Goal: Transaction & Acquisition: Purchase product/service

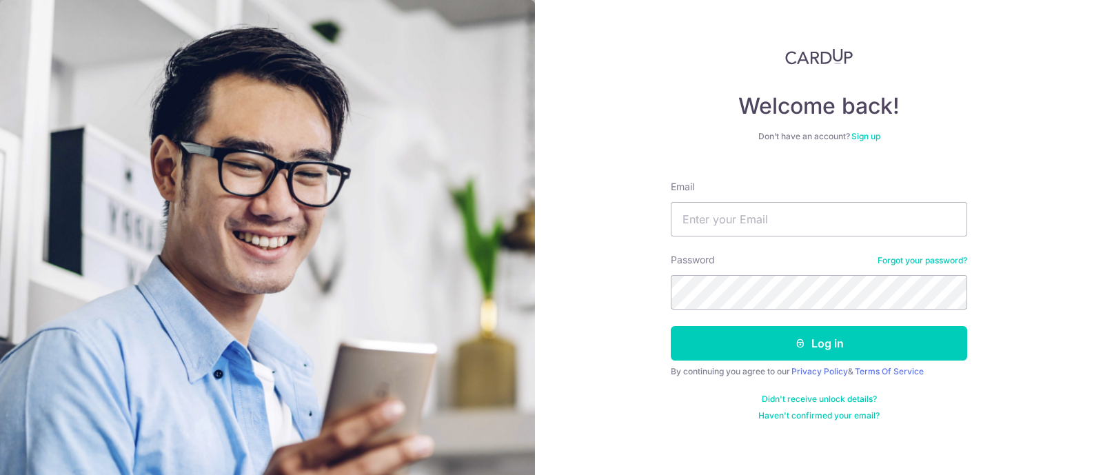
type input "[EMAIL_ADDRESS][DOMAIN_NAME]"
click at [671, 326] on button "Log in" at bounding box center [819, 343] width 296 height 34
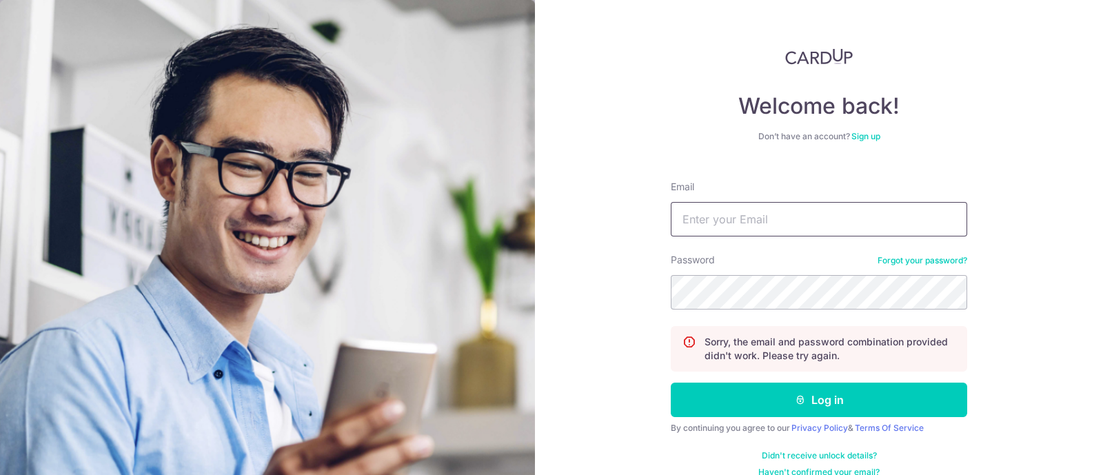
click at [877, 210] on input "Email" at bounding box center [819, 219] width 296 height 34
type input "[EMAIL_ADDRESS][DOMAIN_NAME]"
click at [671, 383] on button "Log in" at bounding box center [819, 400] width 296 height 34
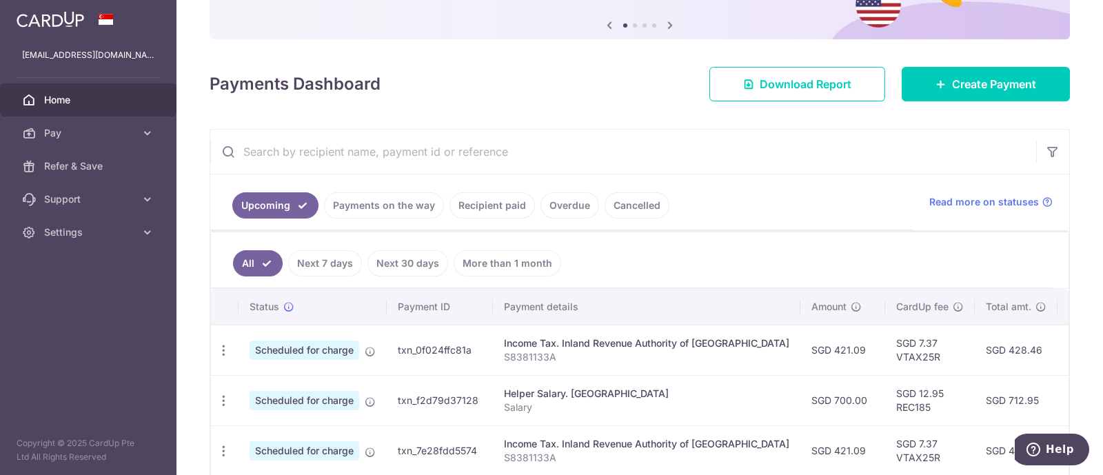
scroll to position [85, 0]
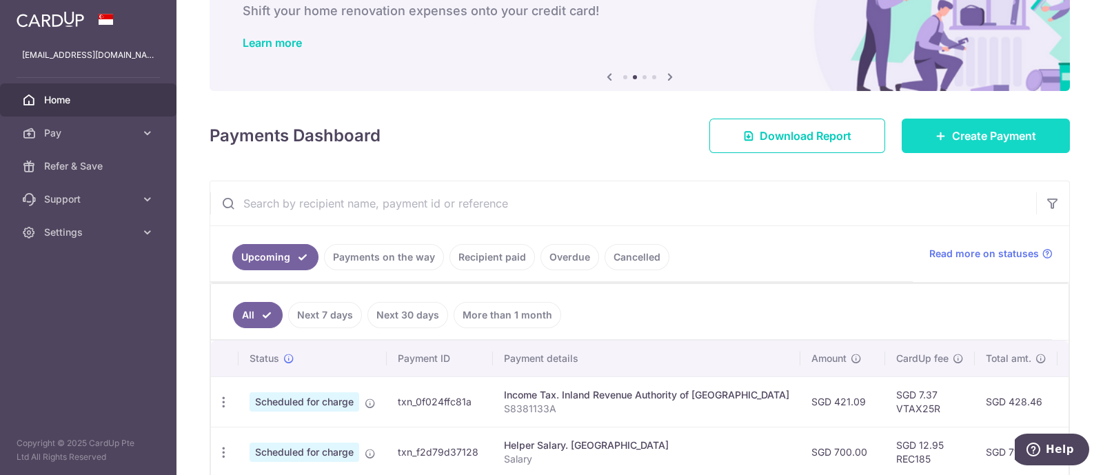
click at [944, 143] on link "Create Payment" at bounding box center [985, 136] width 168 height 34
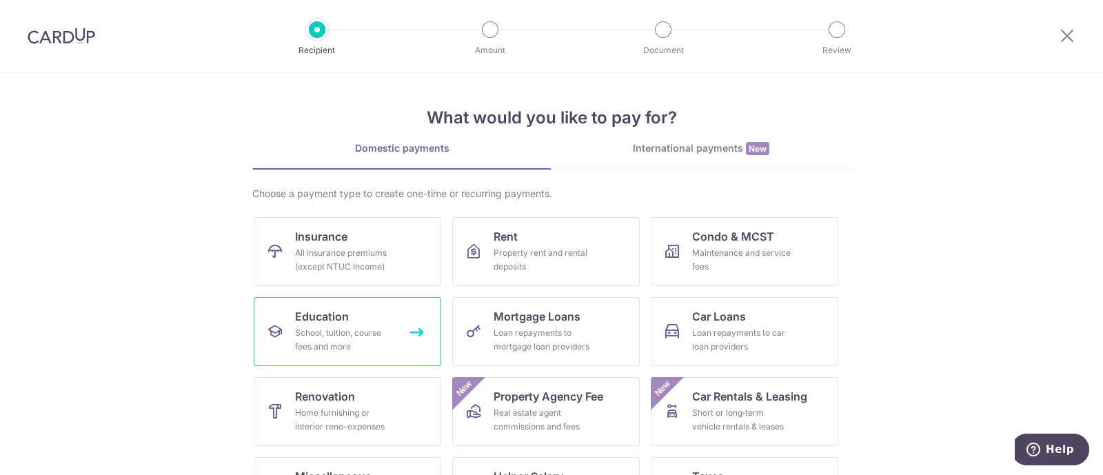
click at [325, 337] on div "School, tuition, course fees and more" at bounding box center [344, 340] width 99 height 28
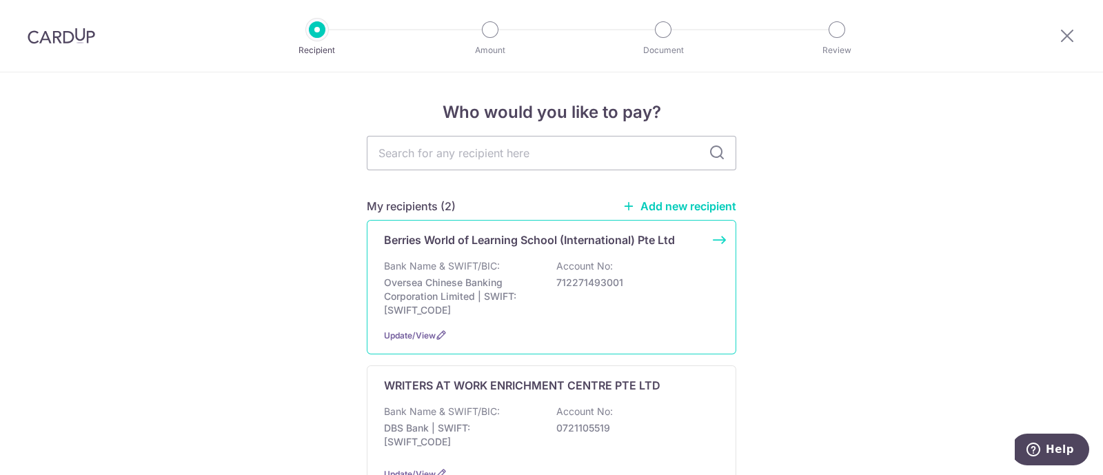
scroll to position [85, 0]
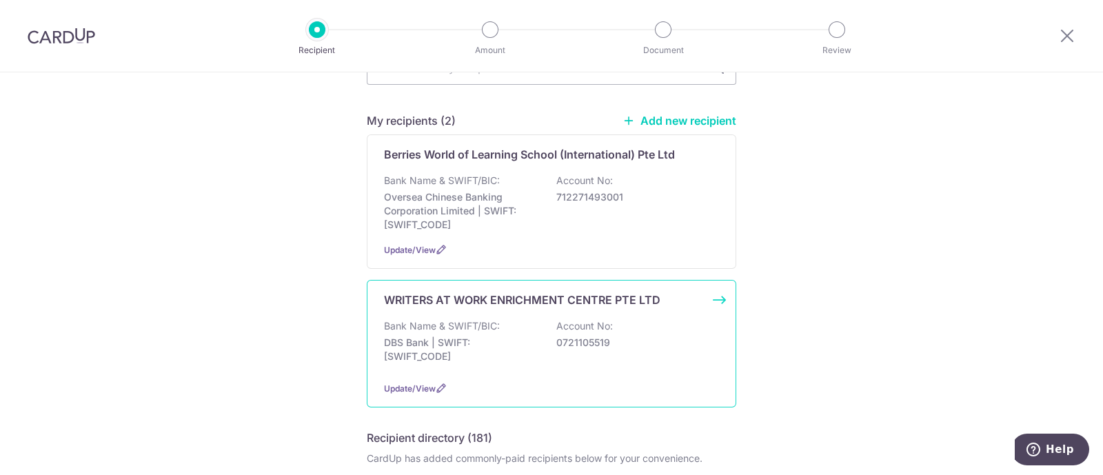
click at [469, 368] on div "WRITERS AT WORK ENRICHMENT CENTRE PTE LTD Bank Name & SWIFT/BIC: DBS Bank | SWI…" at bounding box center [551, 344] width 369 height 128
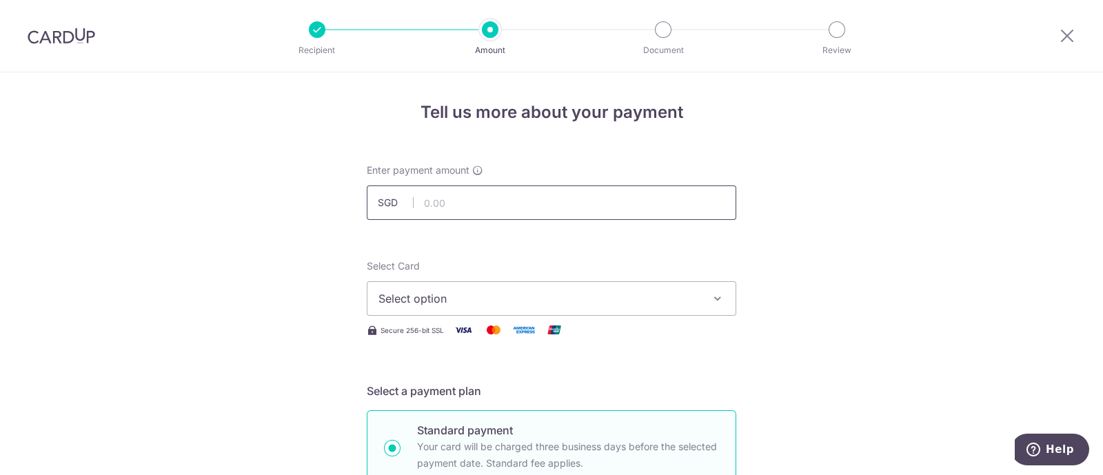
click at [458, 207] on input "text" at bounding box center [551, 202] width 369 height 34
type input "490.50"
click at [720, 302] on icon "button" at bounding box center [718, 299] width 14 height 14
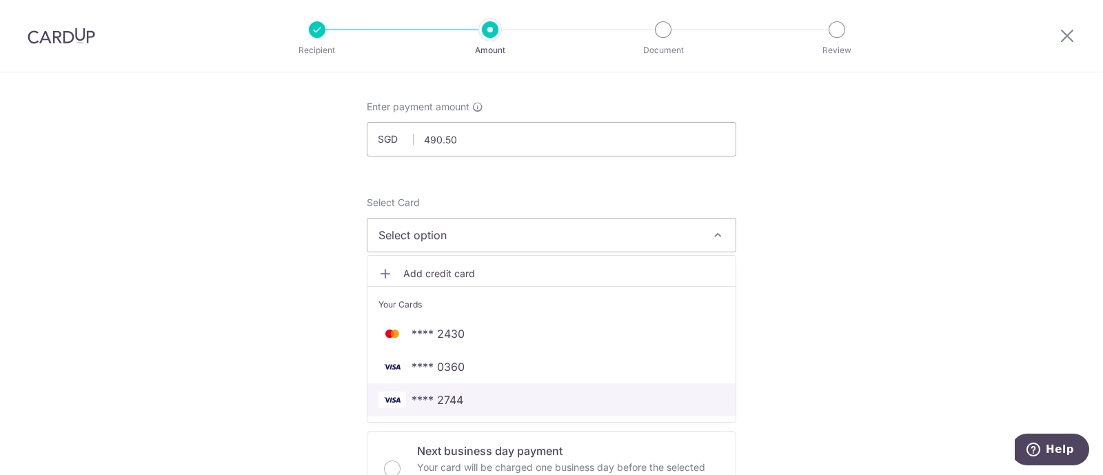
scroll to position [172, 0]
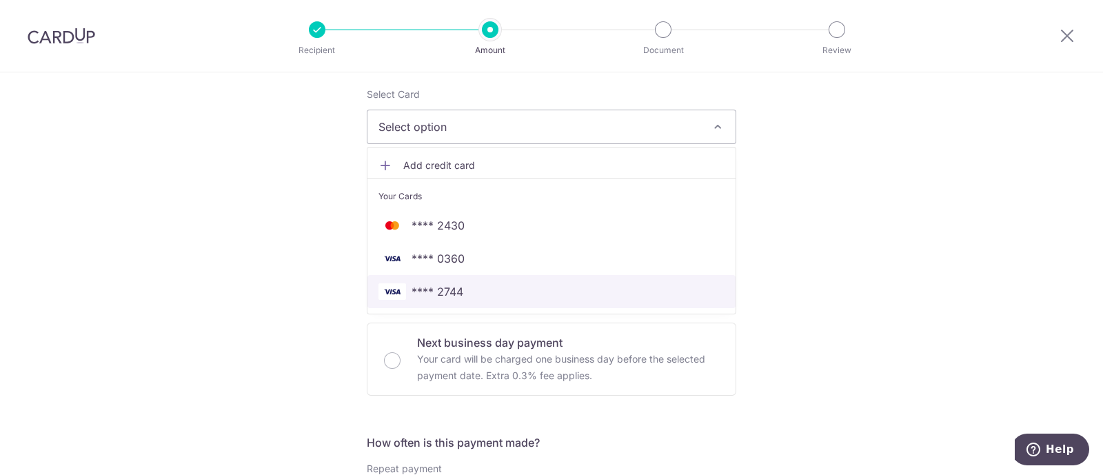
drag, startPoint x: 440, startPoint y: 290, endPoint x: 943, endPoint y: 324, distance: 504.3
click at [440, 290] on span "**** 2744" at bounding box center [437, 291] width 52 height 17
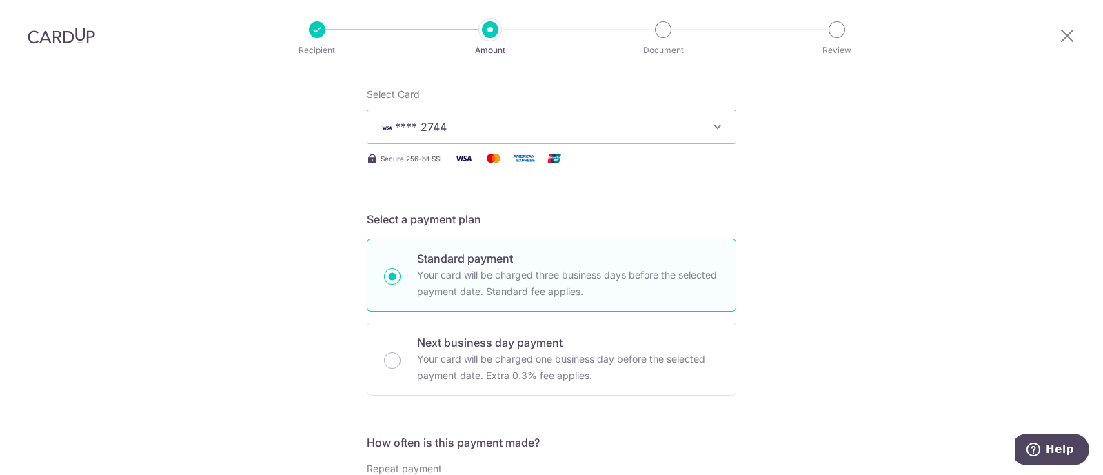
click at [713, 125] on icon "button" at bounding box center [718, 127] width 14 height 14
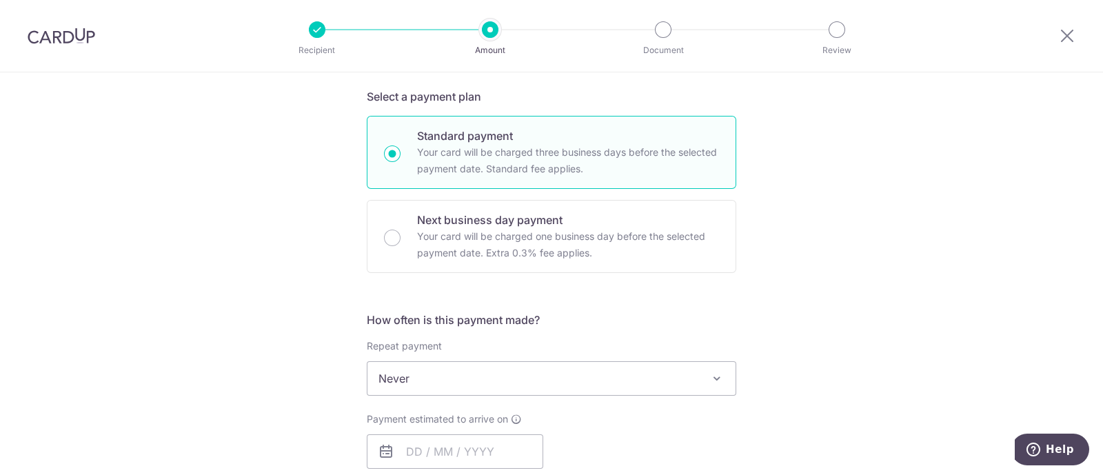
scroll to position [344, 0]
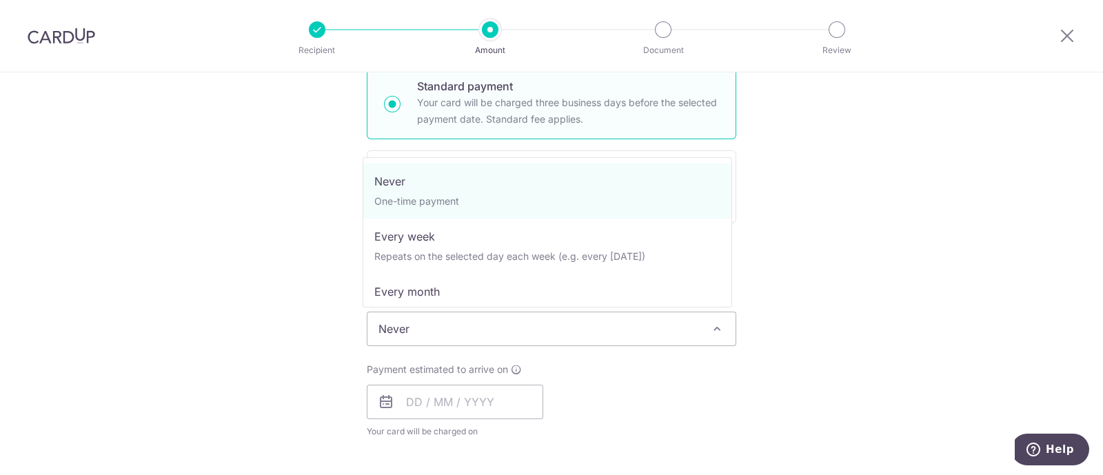
click at [454, 330] on span "Never" at bounding box center [551, 328] width 368 height 33
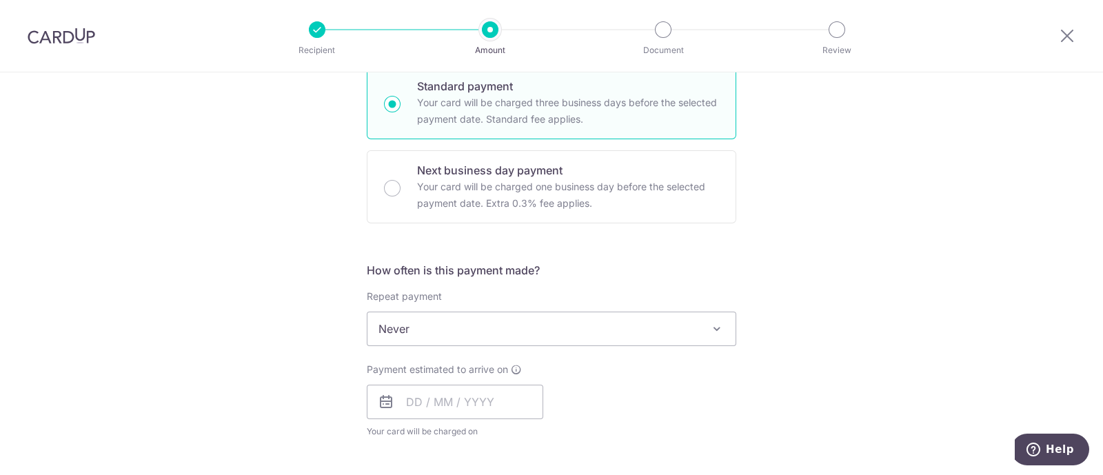
click at [1001, 276] on div "Tell us more about your payment Enter payment amount SGD 490.50 490.50 Select C…" at bounding box center [551, 351] width 1103 height 1247
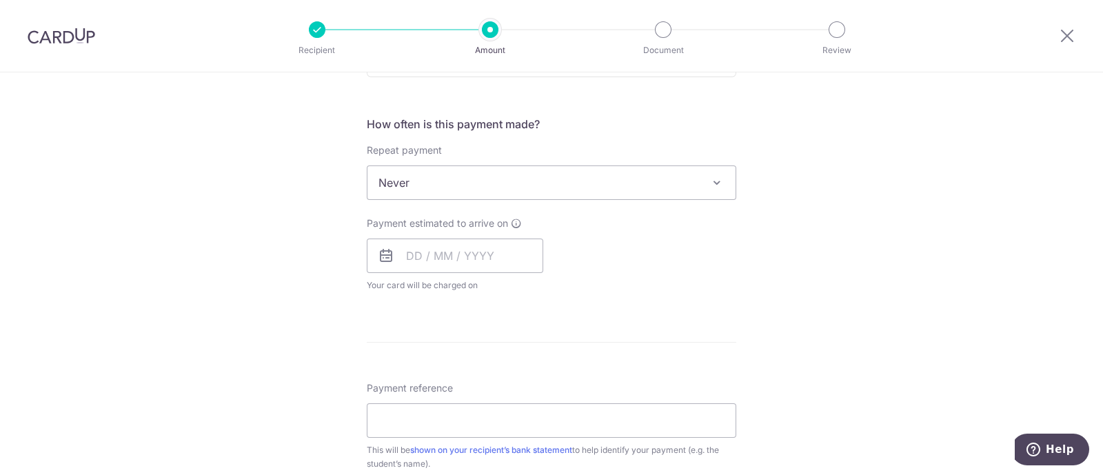
scroll to position [517, 0]
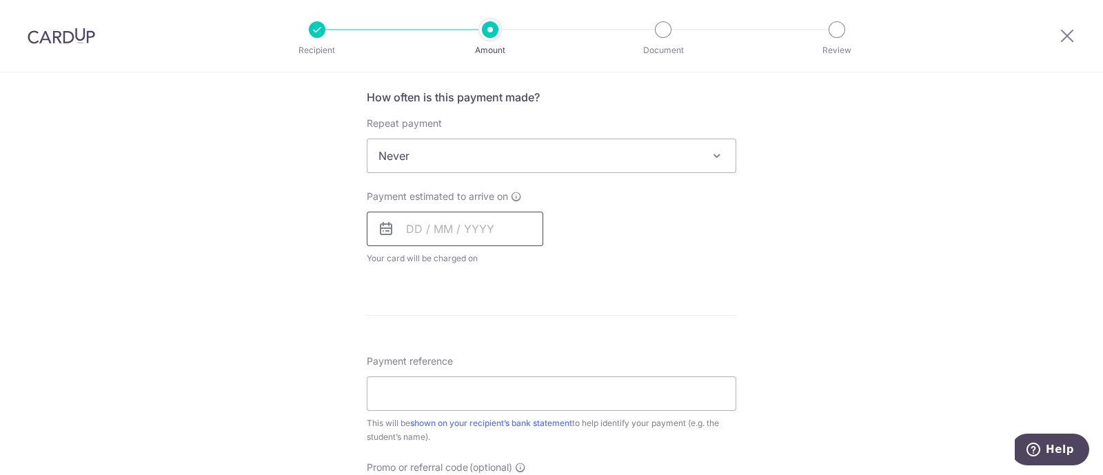
click at [408, 223] on input "text" at bounding box center [455, 229] width 176 height 34
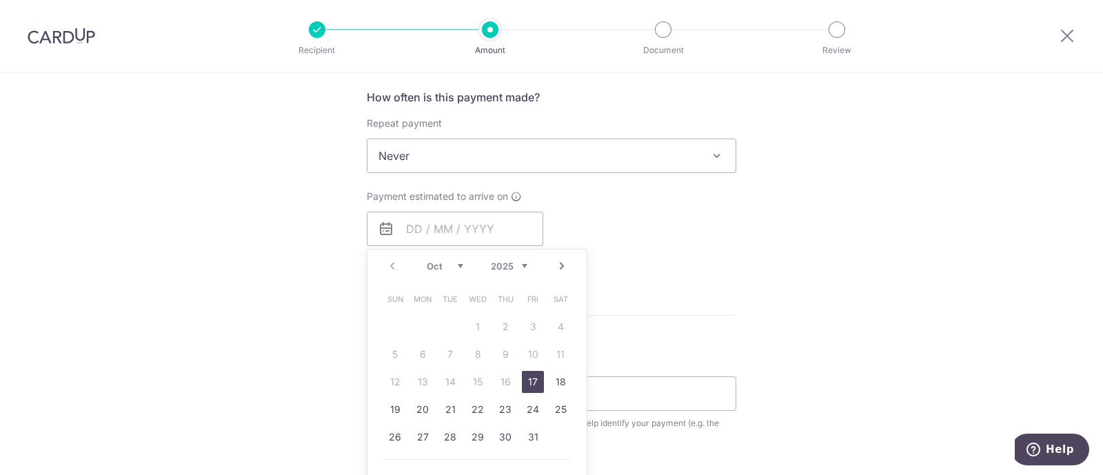
click at [531, 384] on link "17" at bounding box center [533, 382] width 22 height 22
type input "[DATE]"
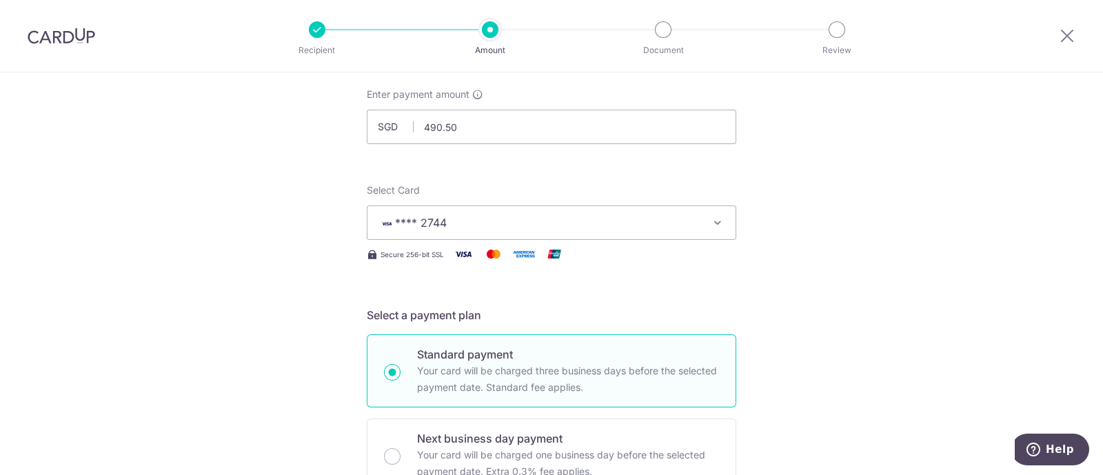
scroll to position [0, 0]
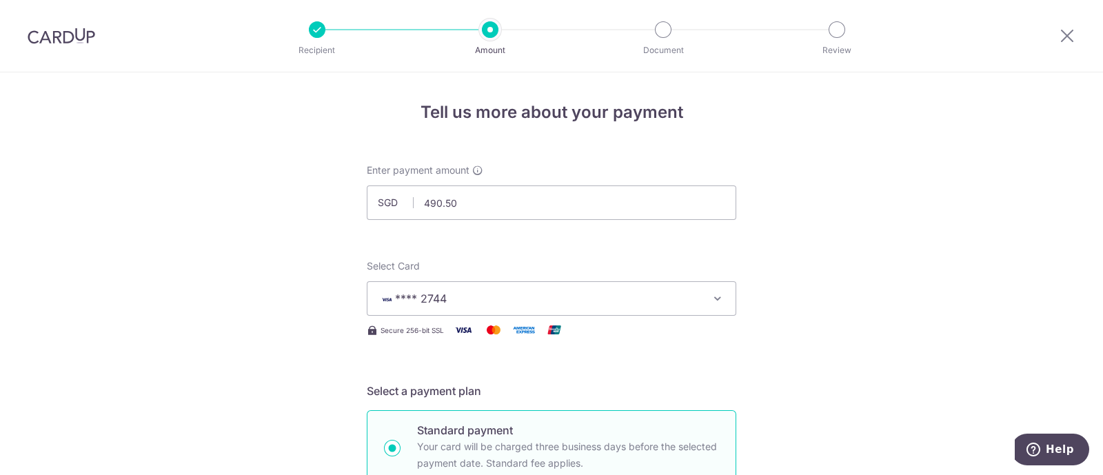
click at [711, 296] on icon "button" at bounding box center [718, 299] width 14 height 14
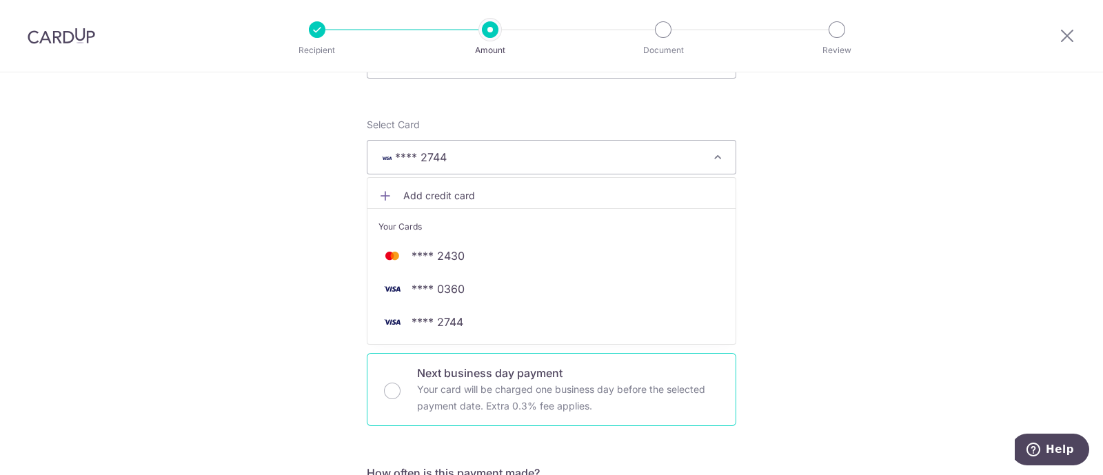
scroll to position [172, 0]
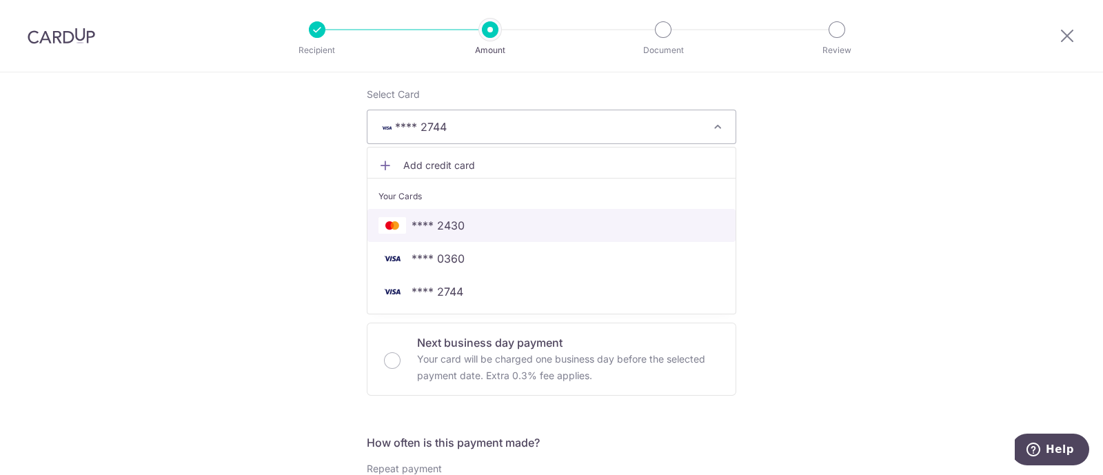
click at [436, 225] on span "**** 2430" at bounding box center [437, 225] width 53 height 17
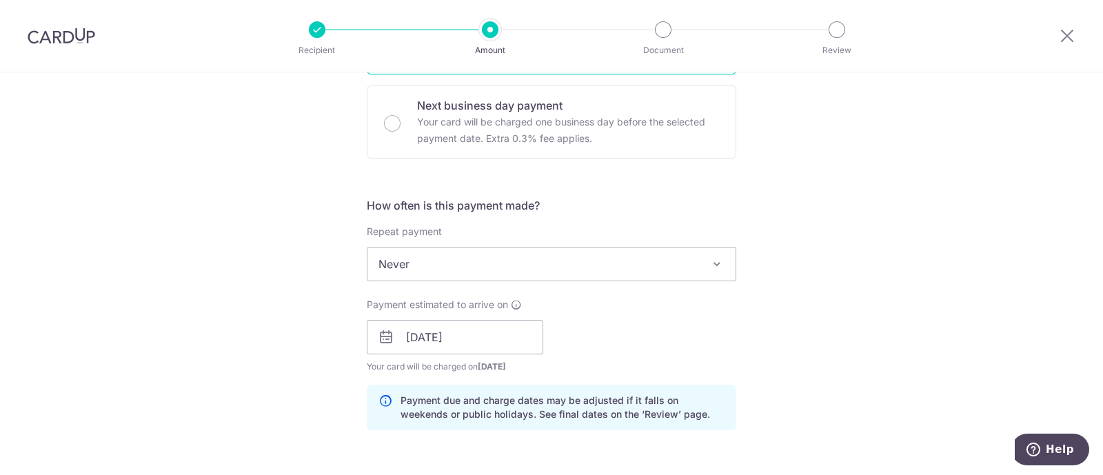
scroll to position [517, 0]
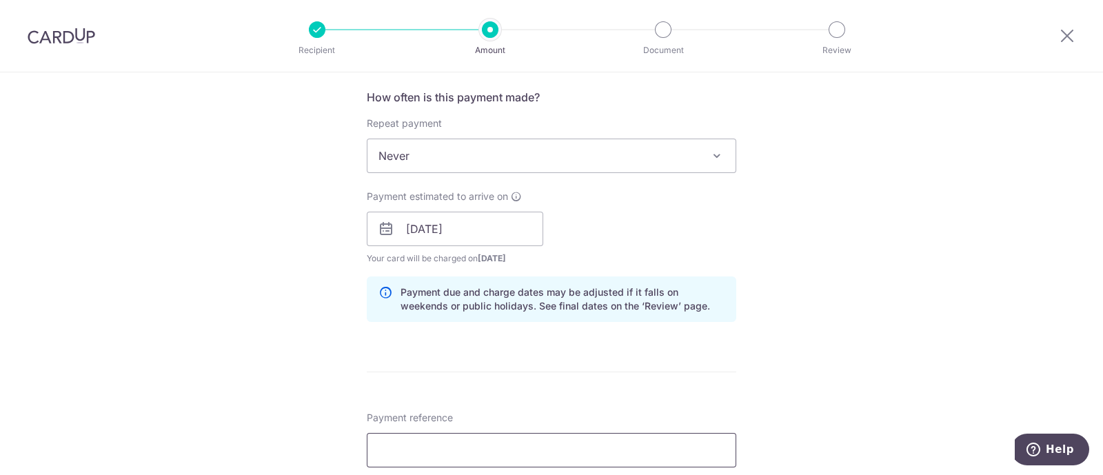
click at [436, 443] on input "Payment reference" at bounding box center [551, 450] width 369 height 34
paste input "OCBC90NMC"
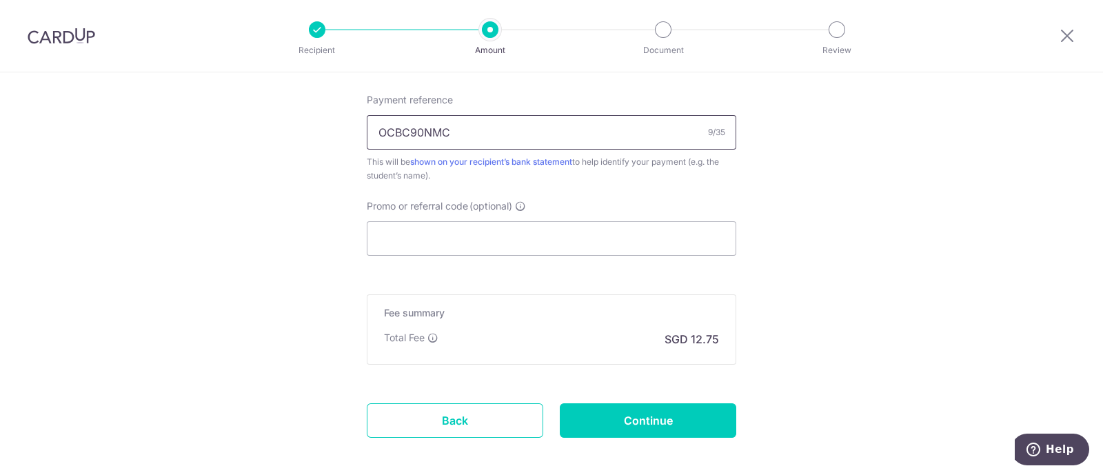
scroll to position [862, 0]
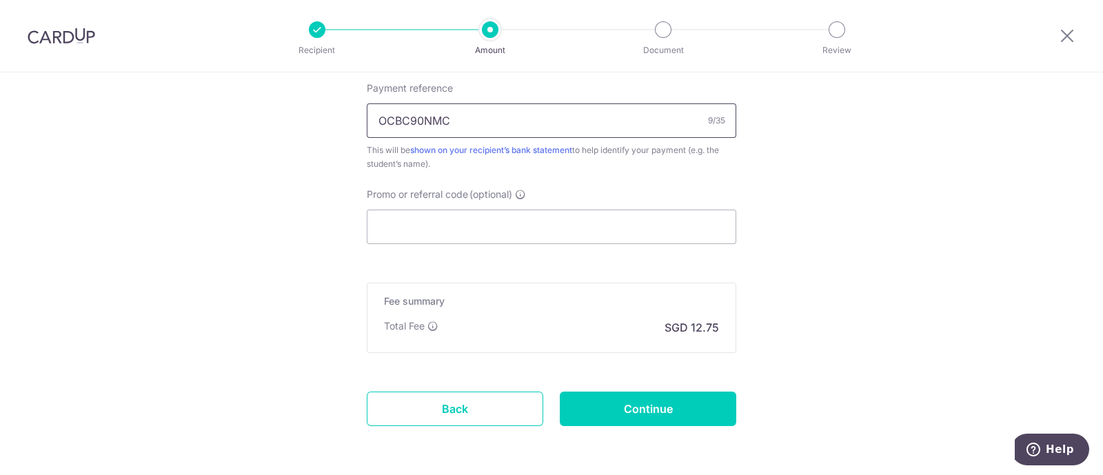
drag, startPoint x: 467, startPoint y: 105, endPoint x: 140, endPoint y: 81, distance: 327.6
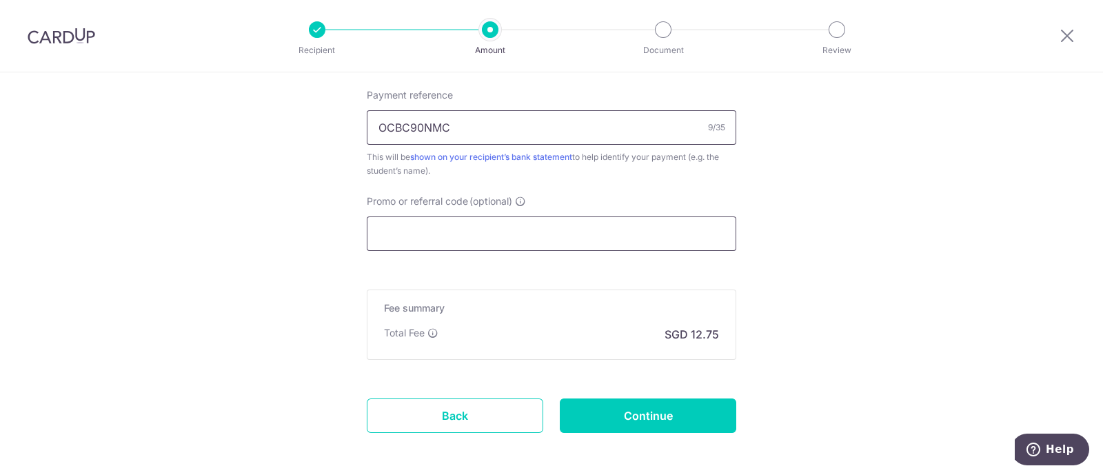
type input "OCBC90NMC"
drag, startPoint x: 390, startPoint y: 234, endPoint x: 401, endPoint y: 236, distance: 11.2
click at [393, 234] on input "Promo or referral code (optional)" at bounding box center [551, 233] width 369 height 34
paste input "OCBC90NMC"
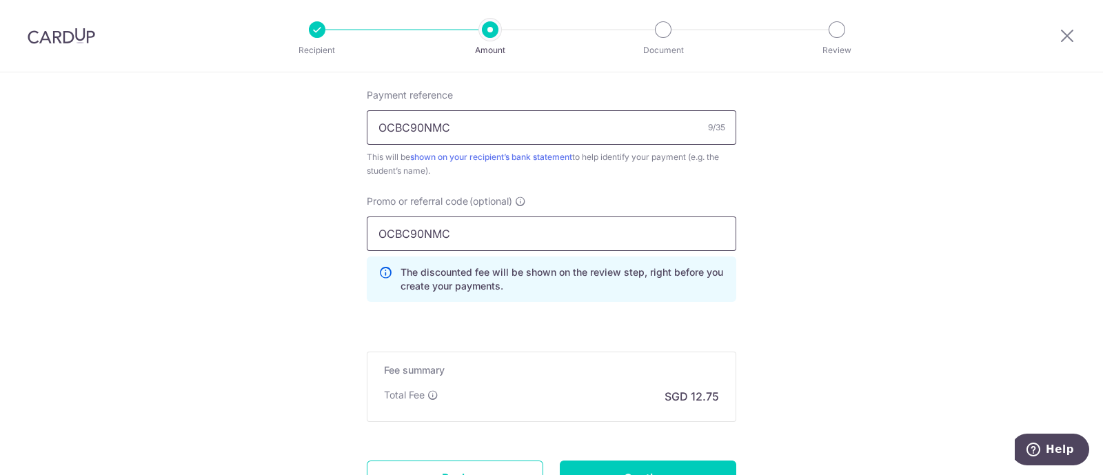
type input "OCBC90NMC"
drag, startPoint x: 467, startPoint y: 123, endPoint x: 21, endPoint y: 94, distance: 446.2
type input "N"
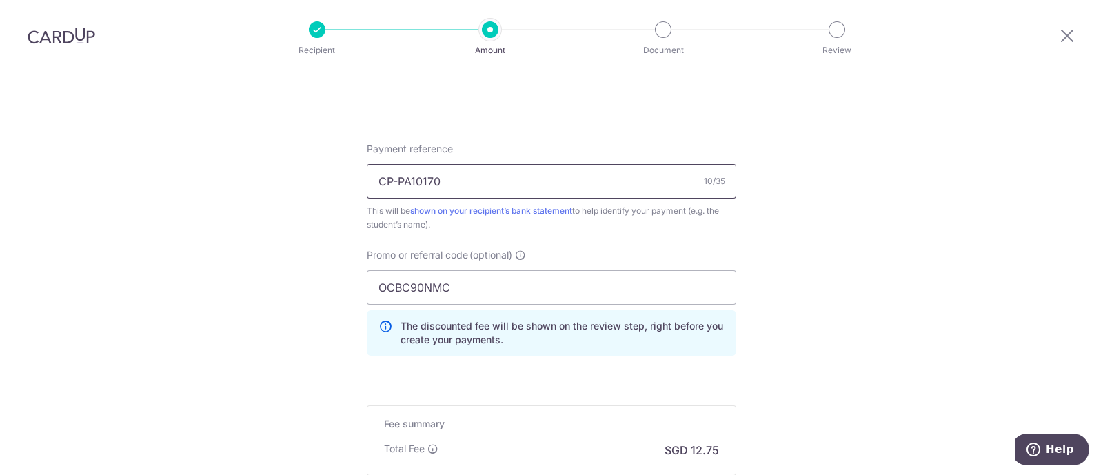
scroll to position [961, 0]
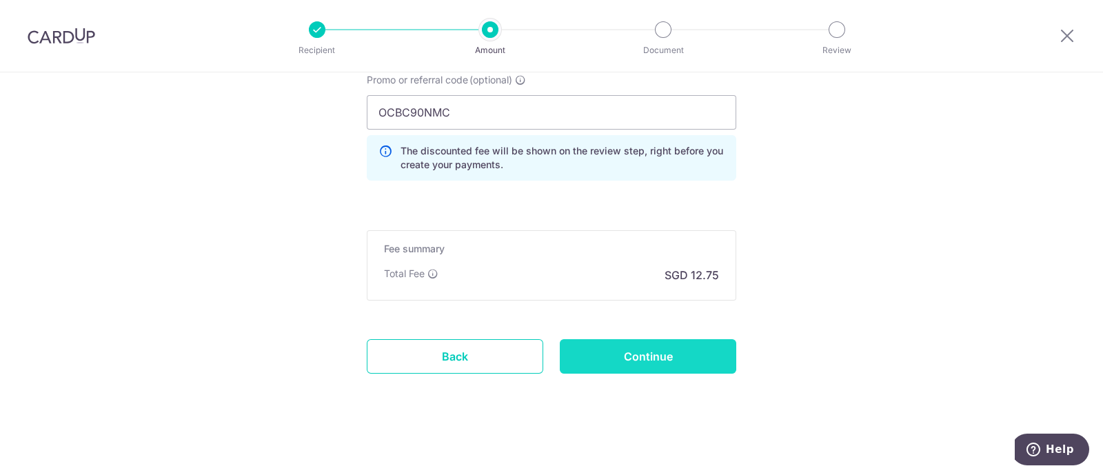
type input "CP-PA10170"
click at [626, 356] on input "Continue" at bounding box center [648, 356] width 176 height 34
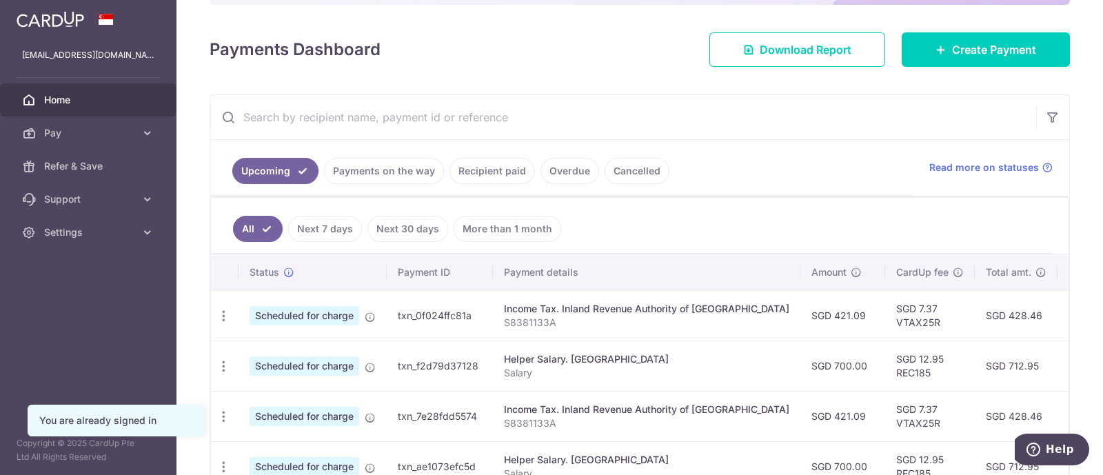
drag, startPoint x: 493, startPoint y: 170, endPoint x: 517, endPoint y: 177, distance: 25.1
click at [493, 170] on link "Recipient paid" at bounding box center [491, 171] width 85 height 26
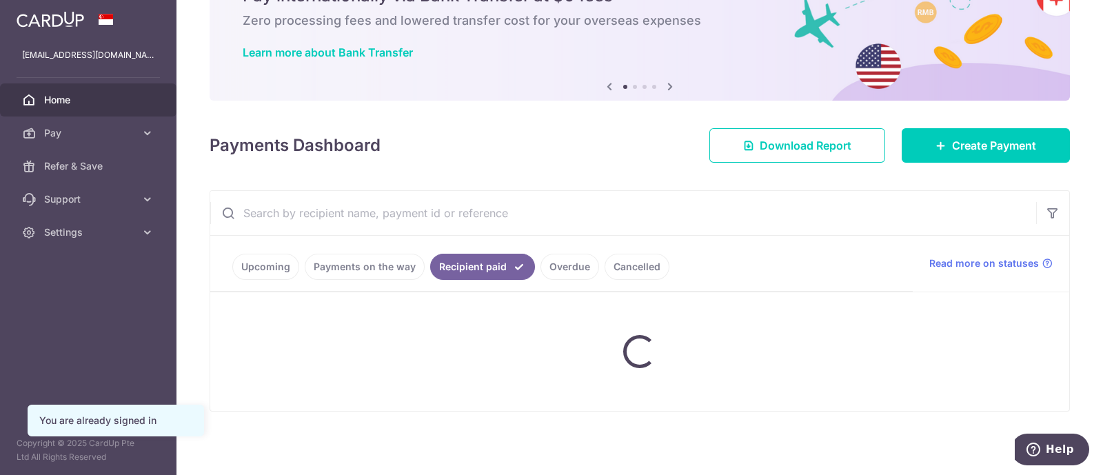
scroll to position [172, 0]
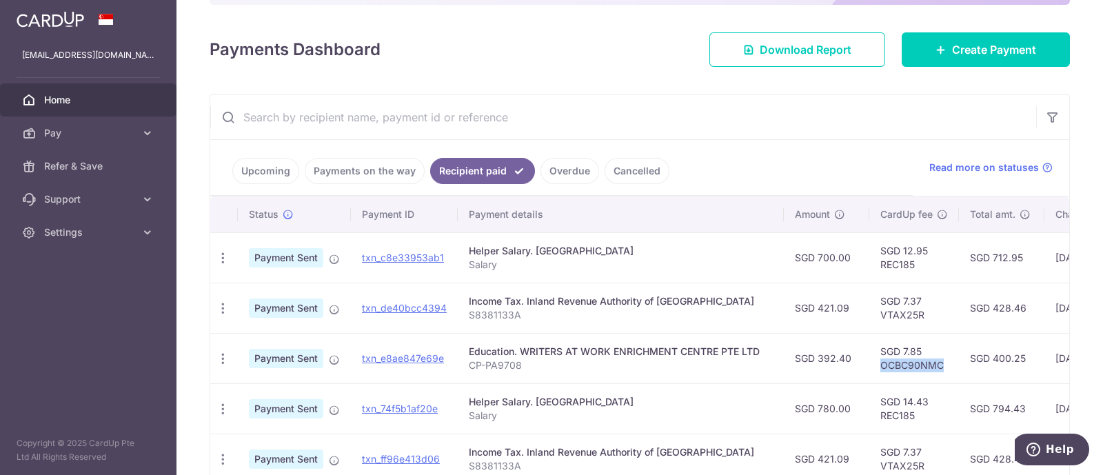
drag, startPoint x: 944, startPoint y: 363, endPoint x: 891, endPoint y: 366, distance: 53.1
click at [877, 365] on td "SGD 7.85 OCBC90NMC" at bounding box center [914, 358] width 90 height 50
copy td "OCBC90NMC"
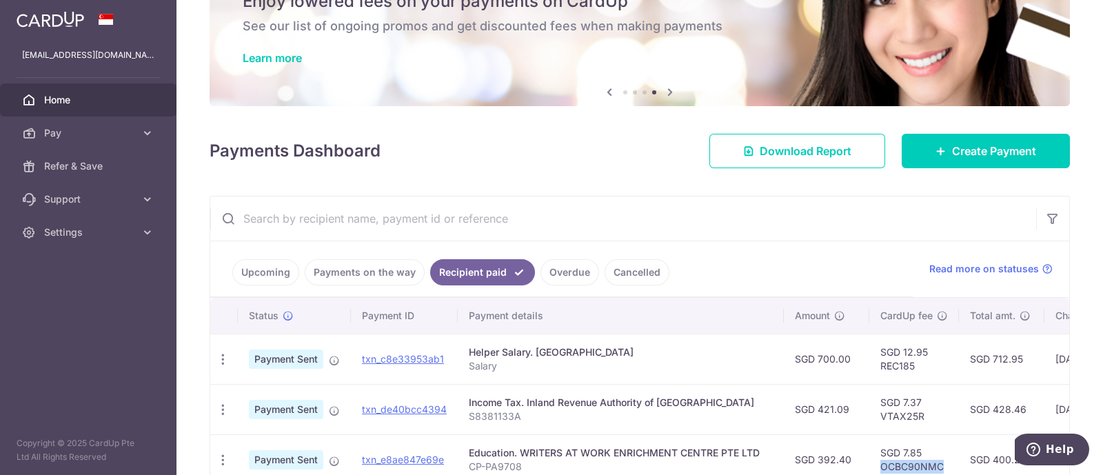
scroll to position [0, 0]
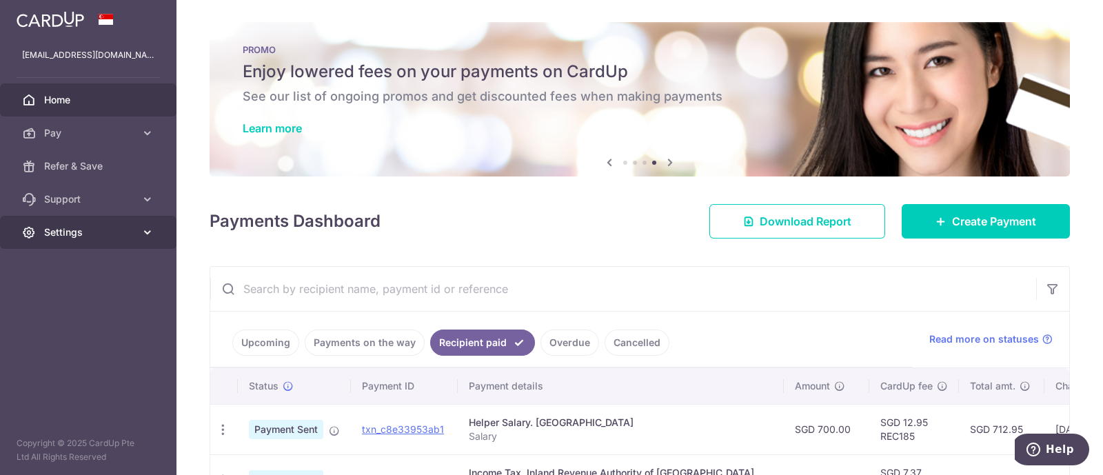
click at [114, 225] on span "Settings" at bounding box center [89, 232] width 91 height 14
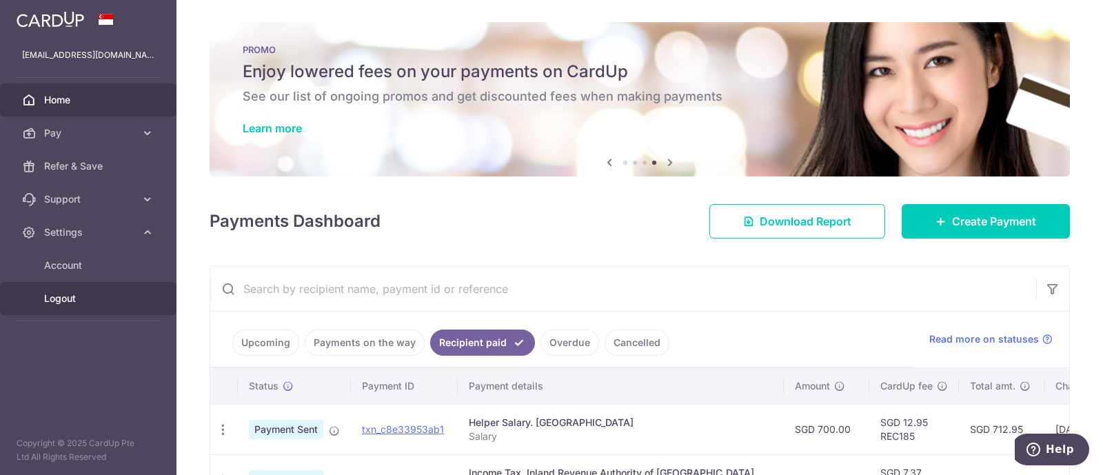
drag, startPoint x: 103, startPoint y: 300, endPoint x: 343, endPoint y: 41, distance: 352.6
click at [103, 300] on span "Logout" at bounding box center [89, 299] width 91 height 14
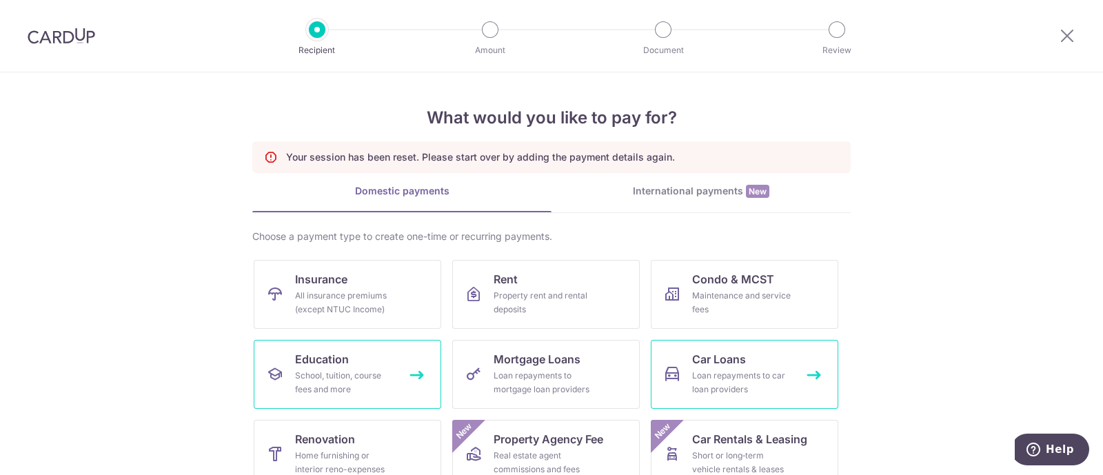
drag, startPoint x: 330, startPoint y: 384, endPoint x: 744, endPoint y: 406, distance: 414.1
click at [331, 383] on div "School, tuition, course fees and more" at bounding box center [344, 383] width 99 height 28
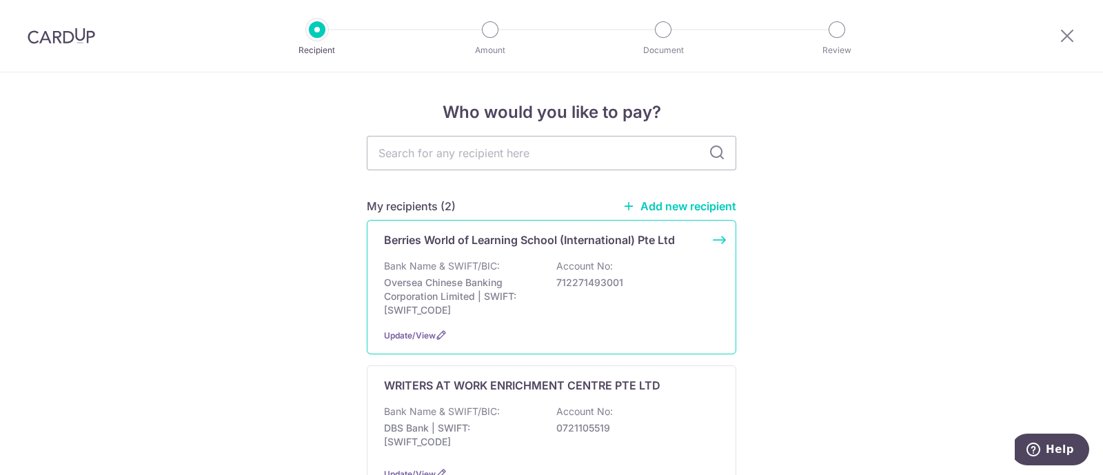
scroll to position [172, 0]
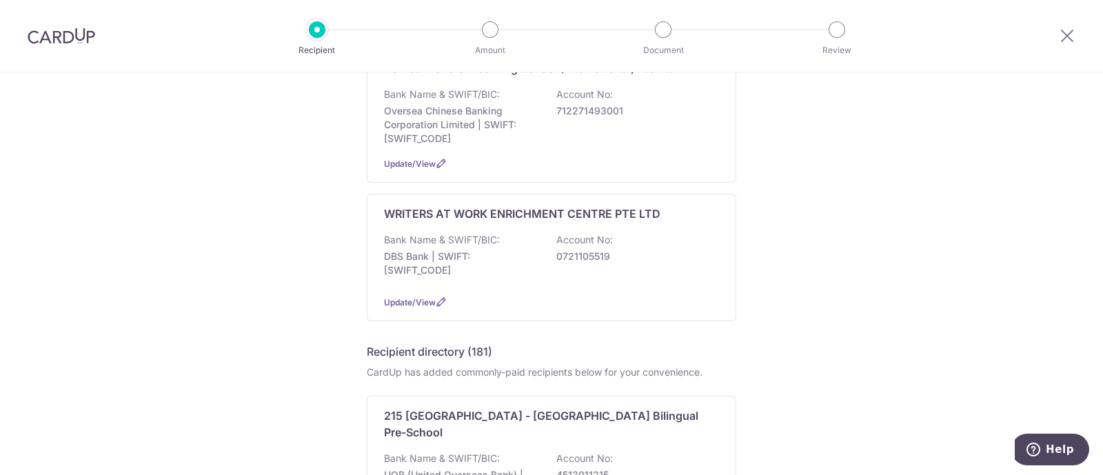
drag, startPoint x: 457, startPoint y: 265, endPoint x: 833, endPoint y: 327, distance: 381.4
click at [457, 265] on p "DBS Bank | SWIFT: [SWIFT_CODE]" at bounding box center [461, 263] width 154 height 28
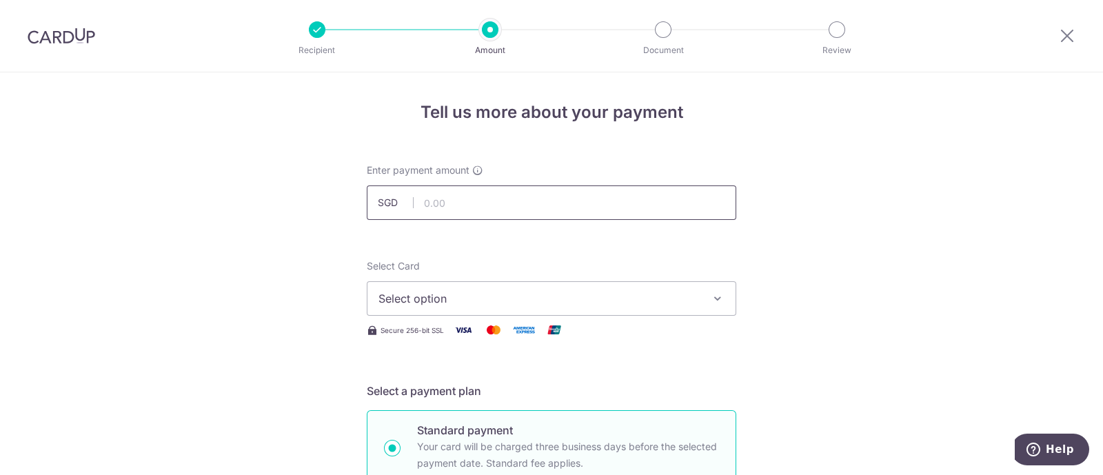
click at [459, 198] on input "text" at bounding box center [551, 202] width 369 height 34
type input "490.50"
click at [470, 293] on span "Select option" at bounding box center [538, 298] width 321 height 17
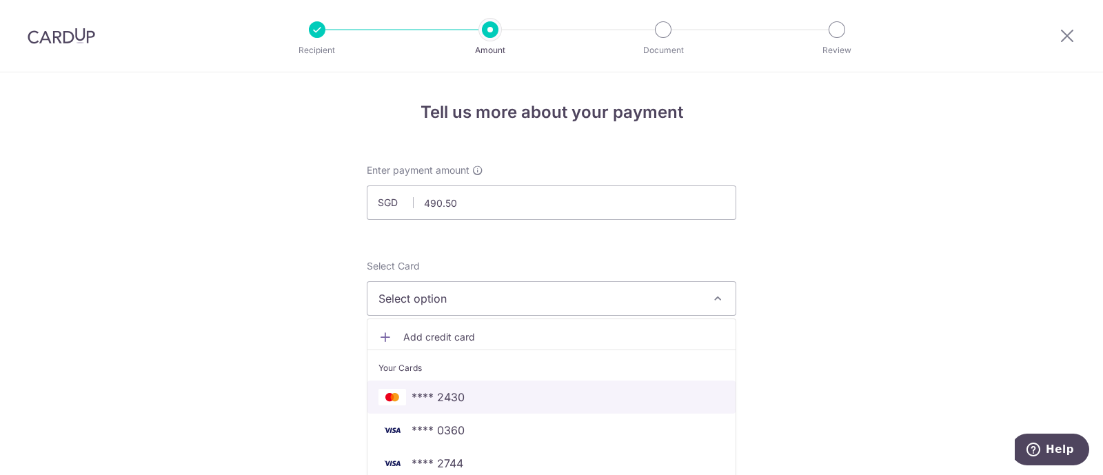
drag, startPoint x: 468, startPoint y: 398, endPoint x: 645, endPoint y: 333, distance: 188.6
click at [469, 396] on span "**** 2430" at bounding box center [551, 397] width 346 height 17
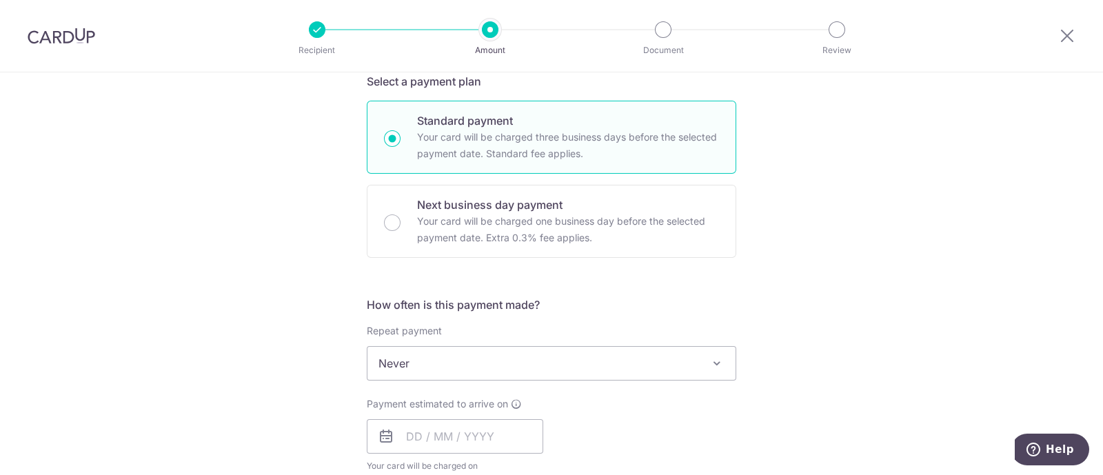
scroll to position [344, 0]
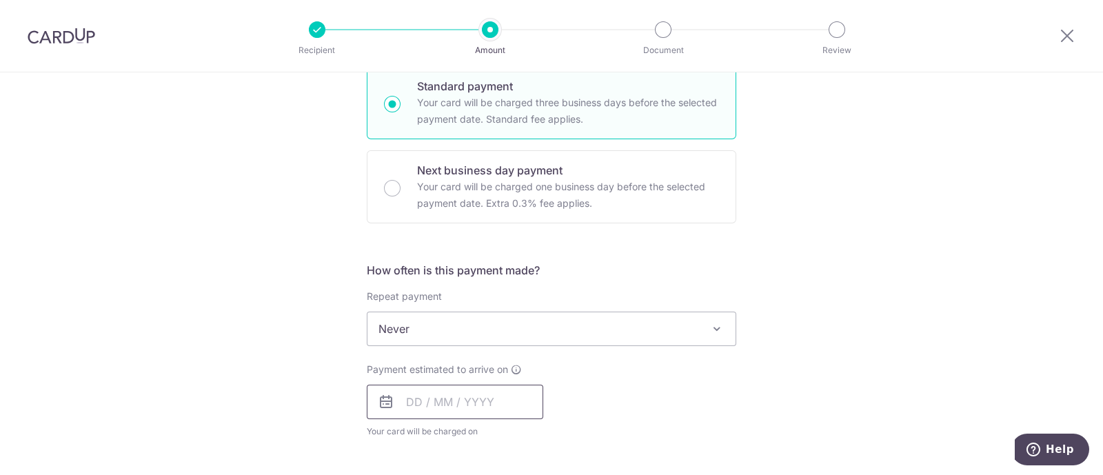
click at [424, 405] on input "text" at bounding box center [455, 402] width 176 height 34
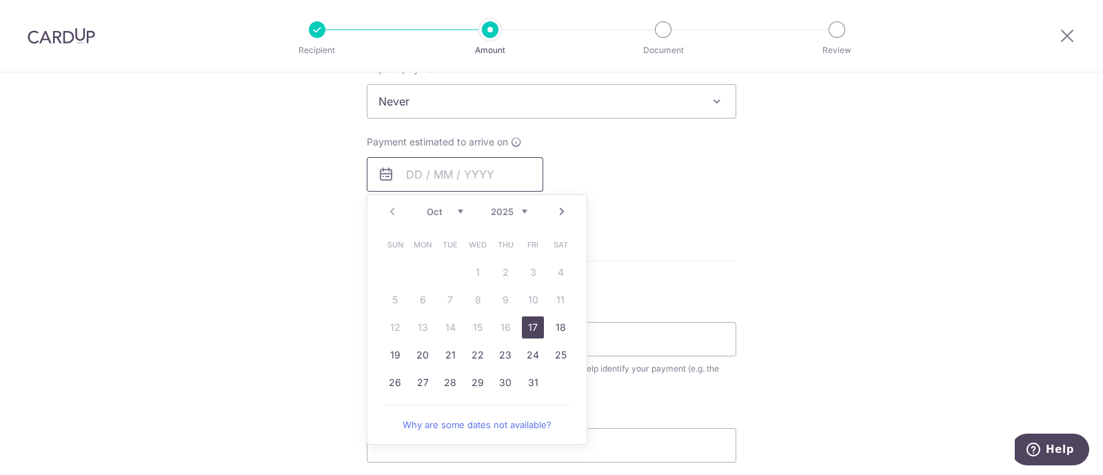
scroll to position [602, 0]
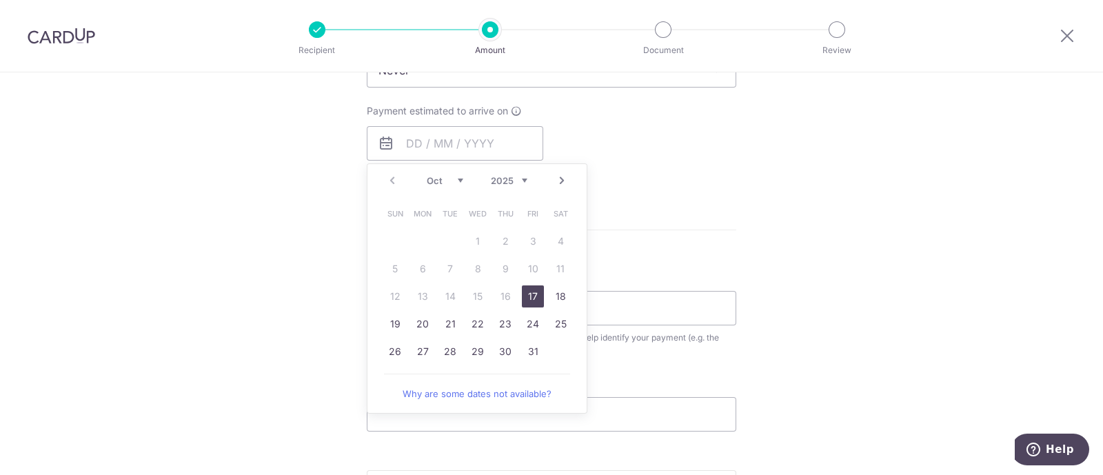
click at [530, 293] on link "17" at bounding box center [533, 296] width 22 height 22
type input "[DATE]"
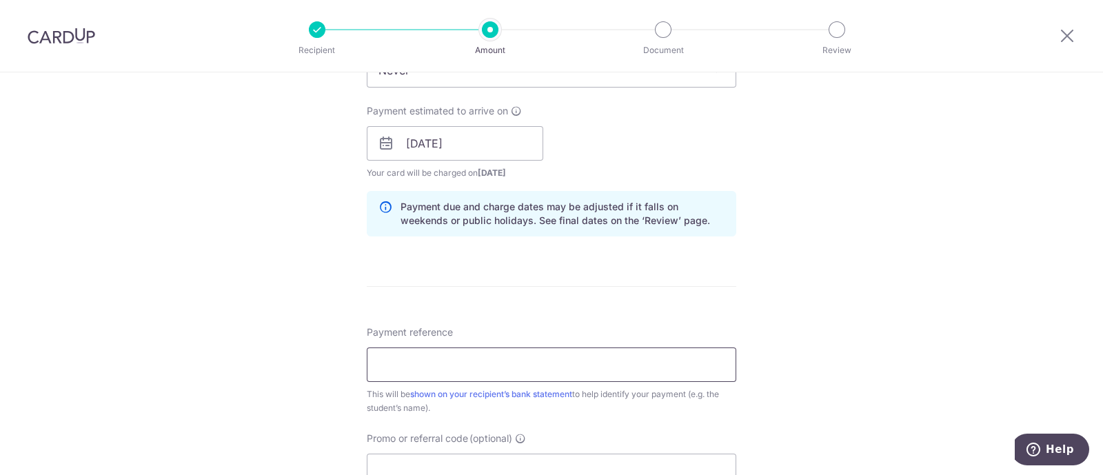
click at [414, 356] on input "Payment reference" at bounding box center [551, 364] width 369 height 34
type input "CP-PA10170"
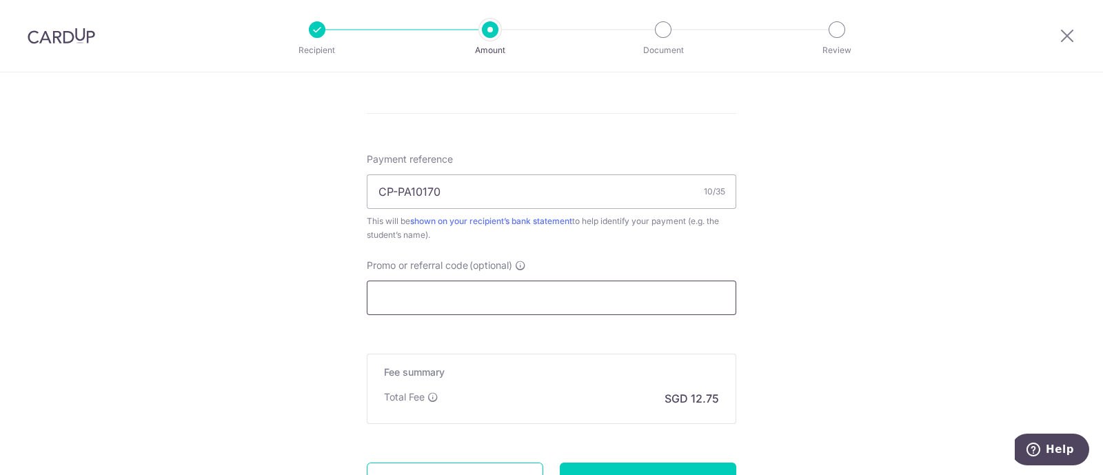
click at [434, 300] on input "Promo or referral code (optional)" at bounding box center [551, 298] width 369 height 34
paste input "OCBC90NMC"
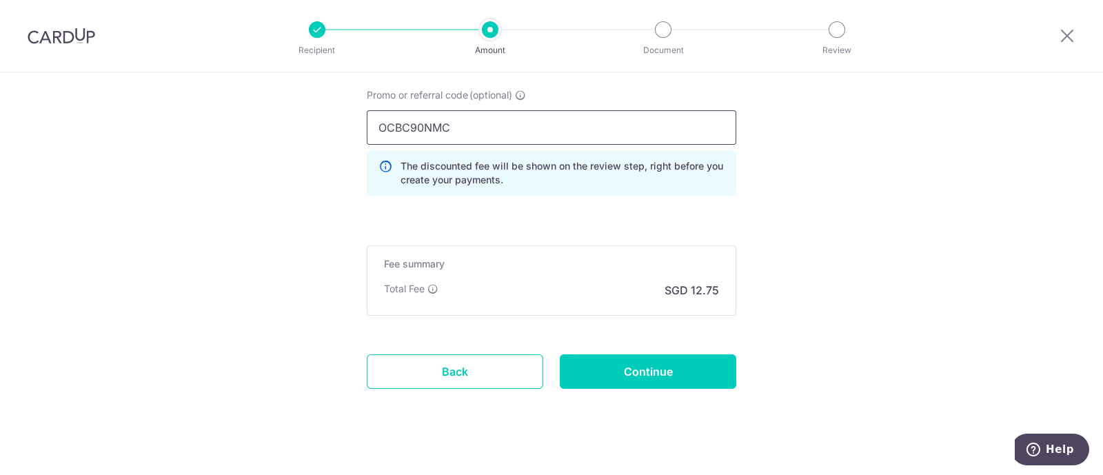
scroll to position [961, 0]
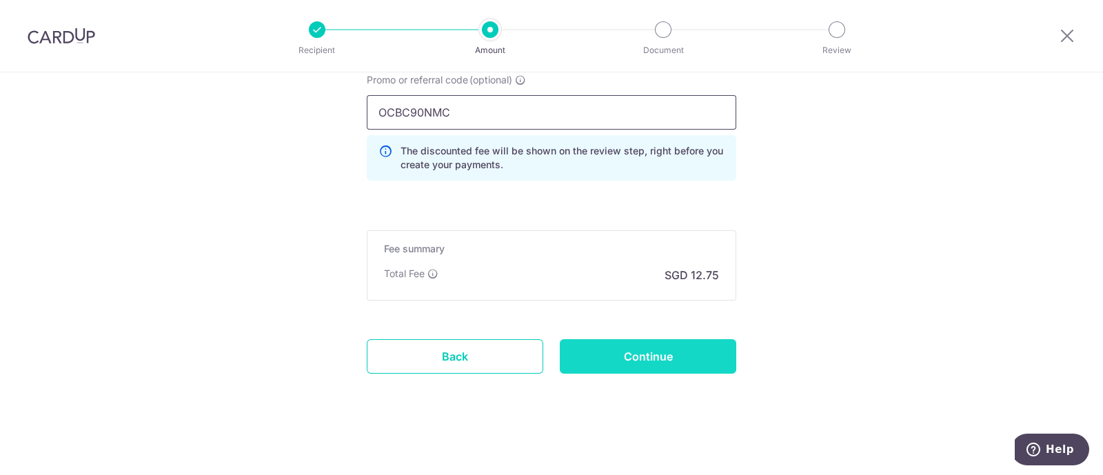
type input "OCBC90NMC"
click at [658, 363] on input "Continue" at bounding box center [648, 356] width 176 height 34
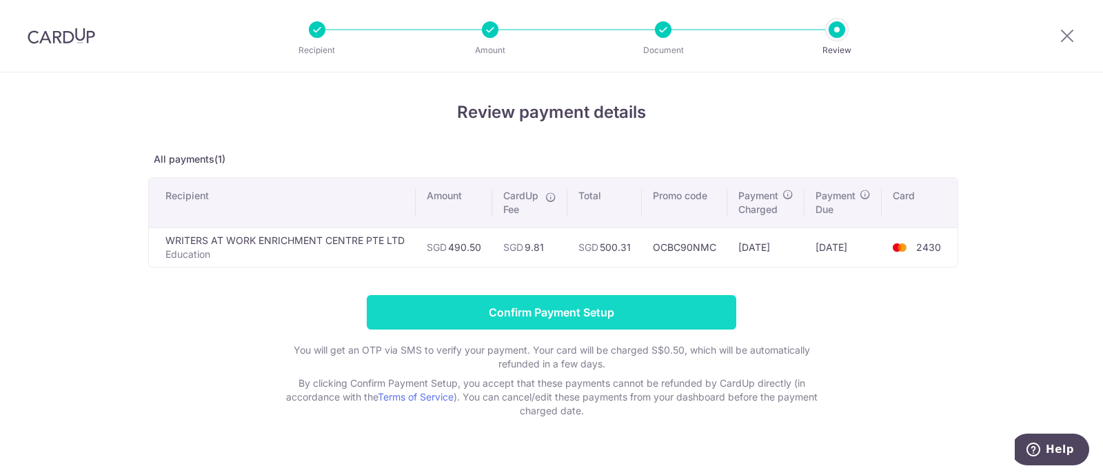
click at [557, 312] on input "Confirm Payment Setup" at bounding box center [551, 312] width 369 height 34
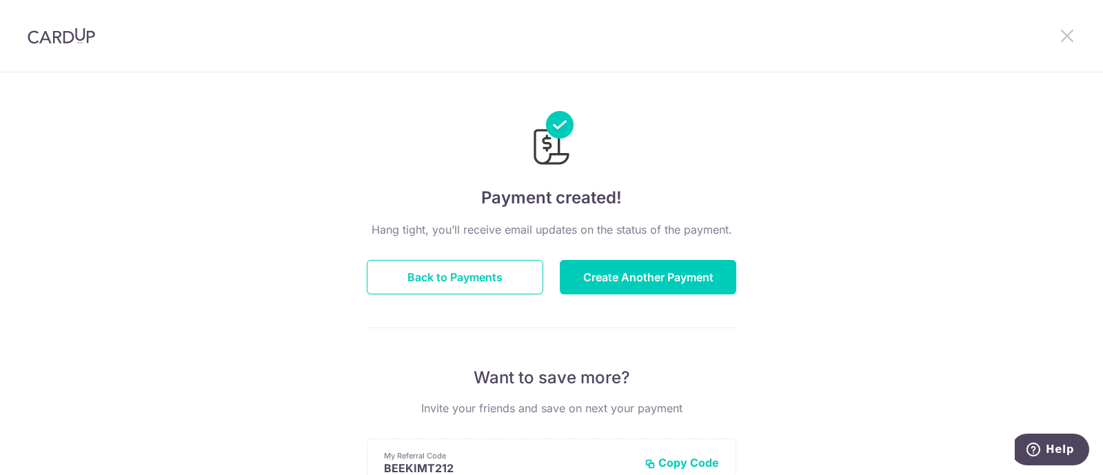
click at [1072, 37] on icon at bounding box center [1067, 35] width 17 height 17
